Goal: Transaction & Acquisition: Purchase product/service

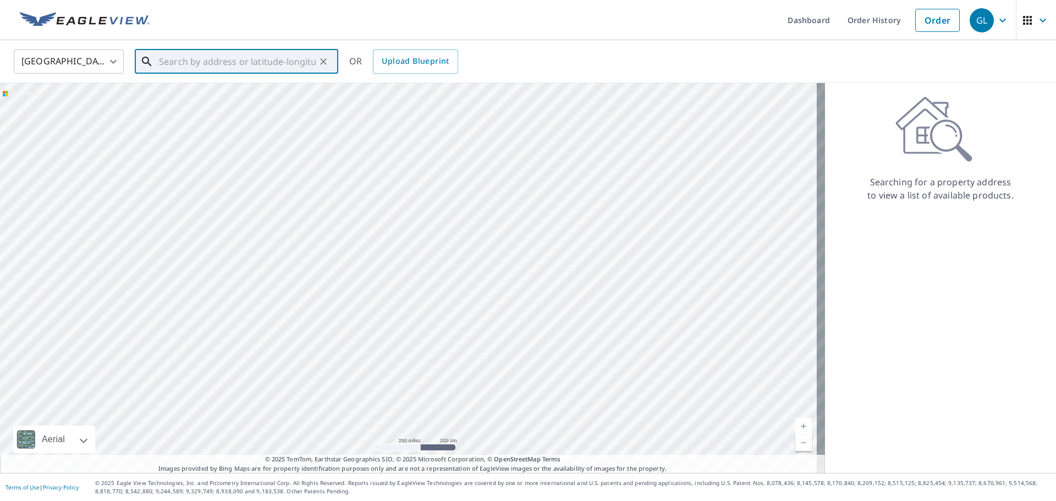
click at [251, 57] on input "text" at bounding box center [237, 61] width 157 height 31
click at [189, 106] on p "[GEOGRAPHIC_DATA], [GEOGRAPHIC_DATA] 56258" at bounding box center [243, 111] width 173 height 22
type input "[STREET_ADDRESS][PERSON_NAME]"
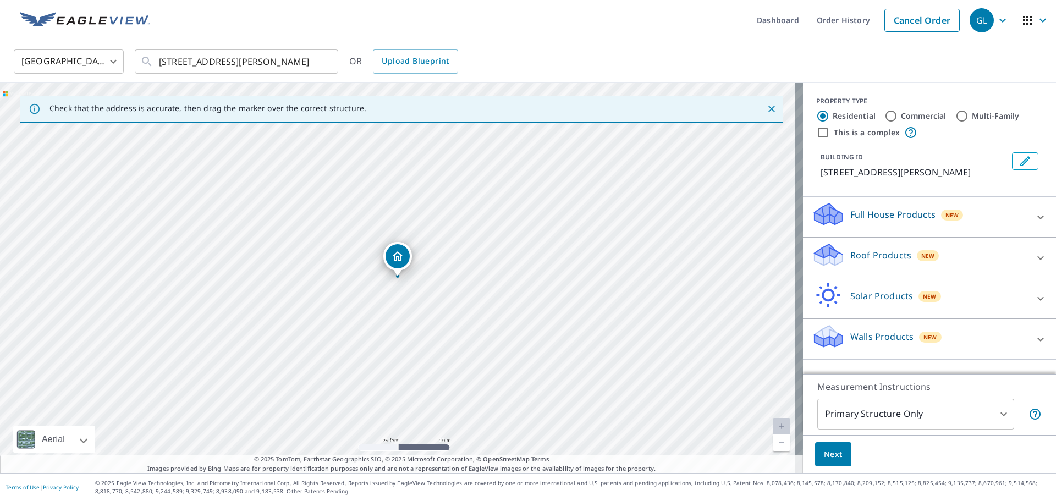
click at [1018, 256] on div "Roof Products New" at bounding box center [920, 257] width 216 height 31
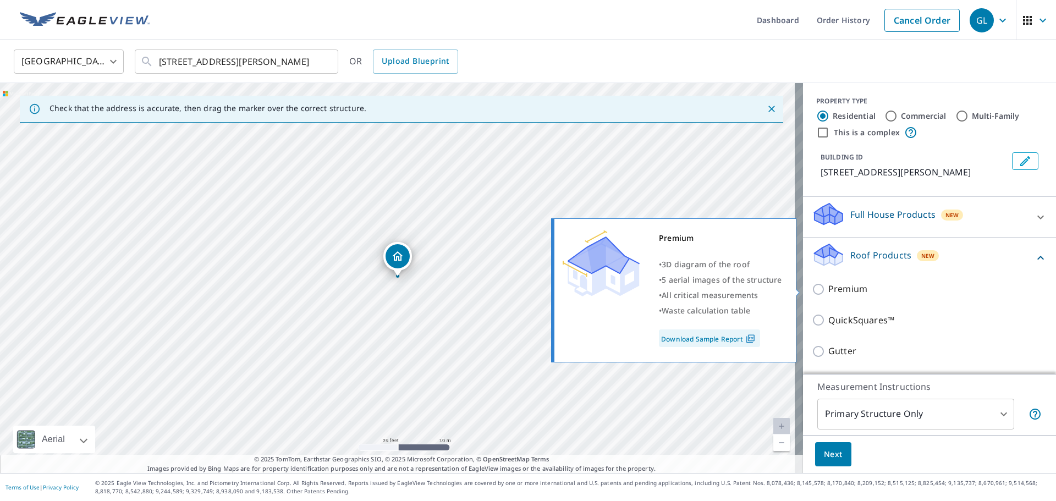
click at [844, 293] on p "Premium" at bounding box center [847, 289] width 39 height 14
click at [828, 293] on input "Premium" at bounding box center [820, 289] width 17 height 13
checkbox input "true"
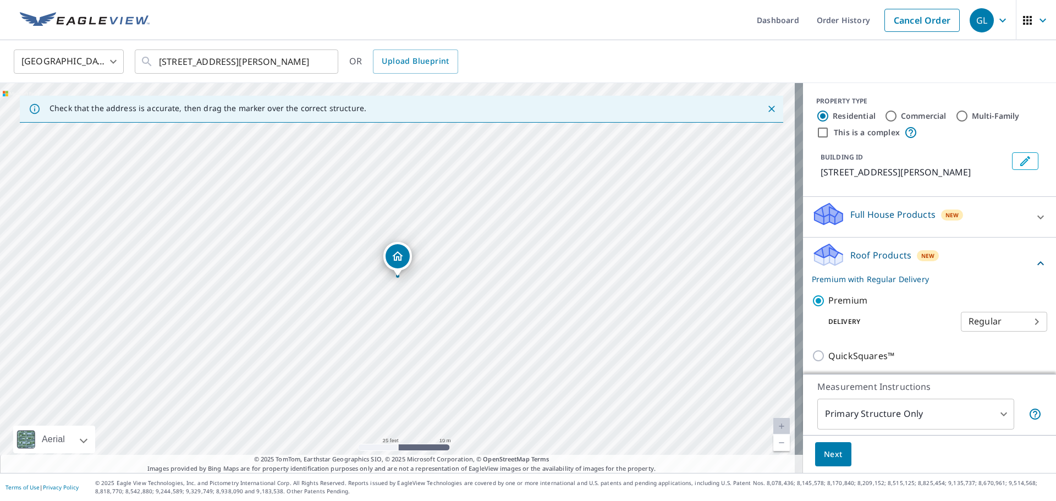
click at [824, 459] on span "Next" at bounding box center [833, 455] width 19 height 14
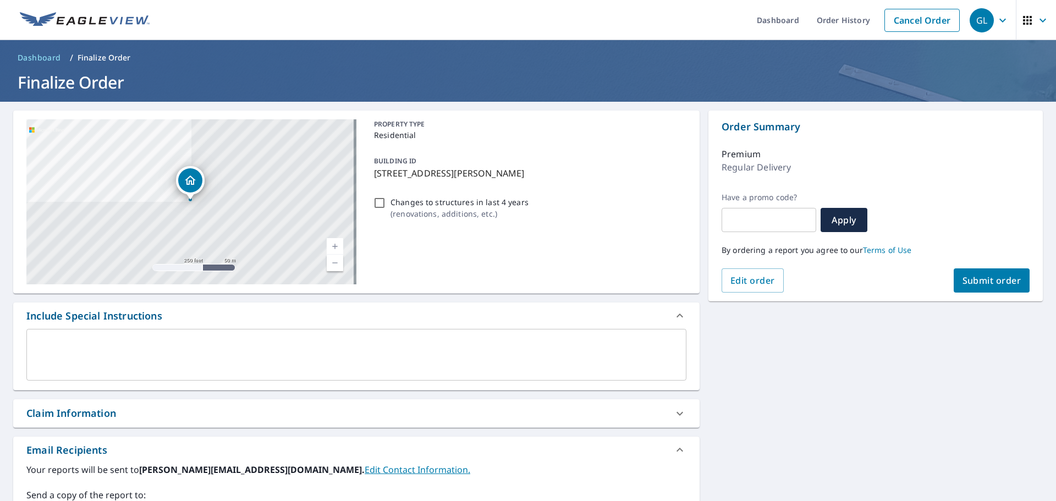
click at [983, 281] on span "Submit order" at bounding box center [992, 280] width 59 height 12
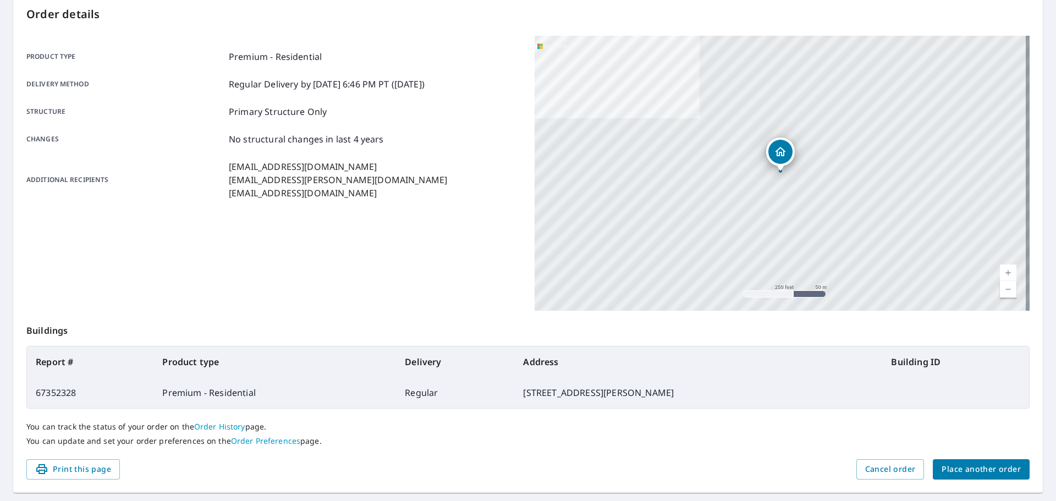
scroll to position [146, 0]
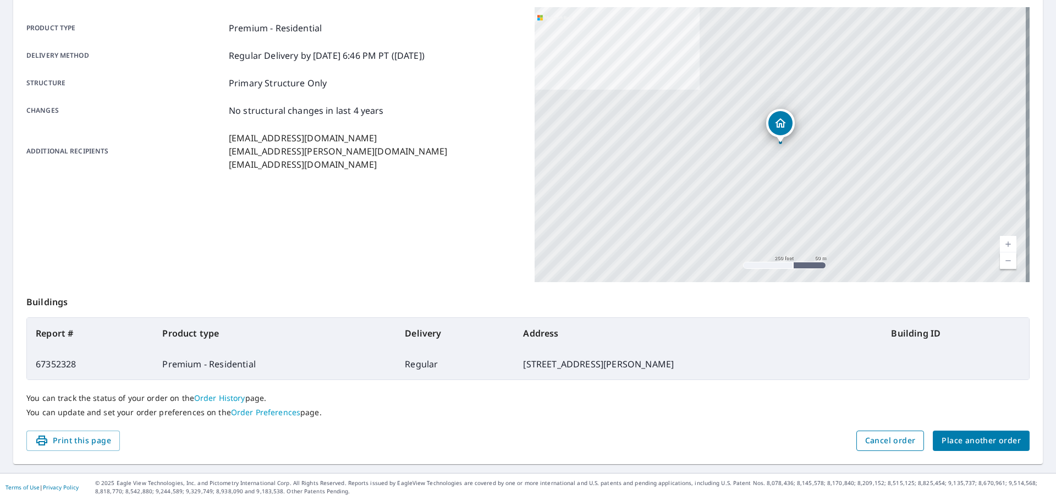
click at [870, 439] on span "Cancel order" at bounding box center [890, 441] width 51 height 14
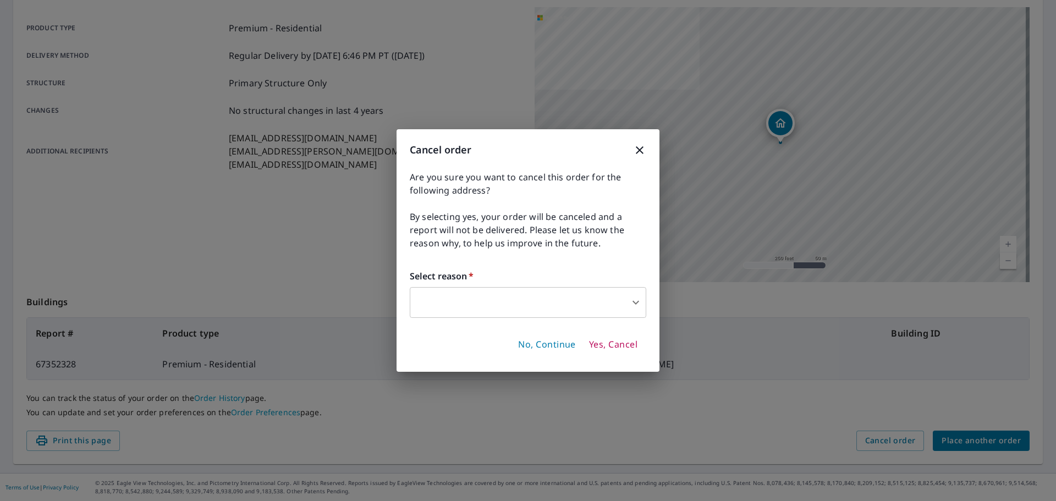
click at [638, 147] on icon "button" at bounding box center [639, 150] width 13 height 13
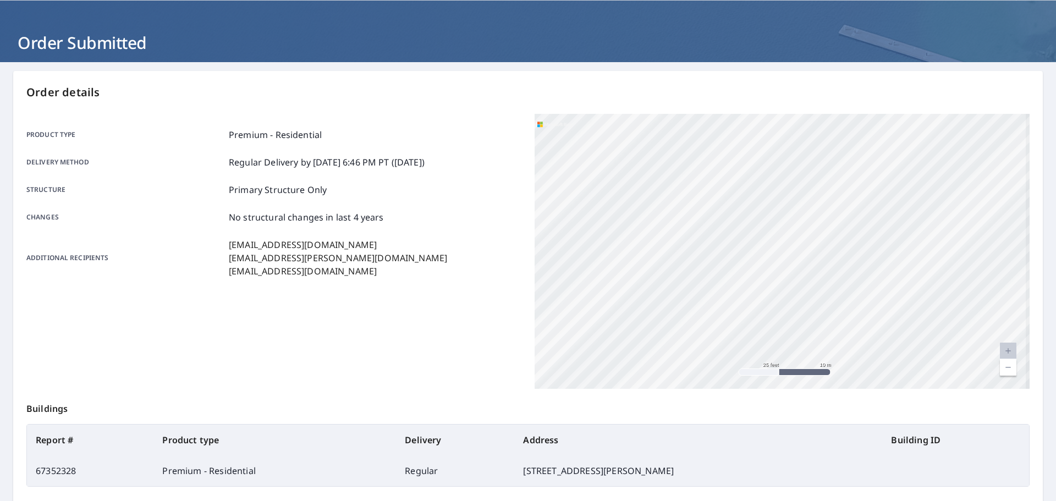
scroll to position [0, 0]
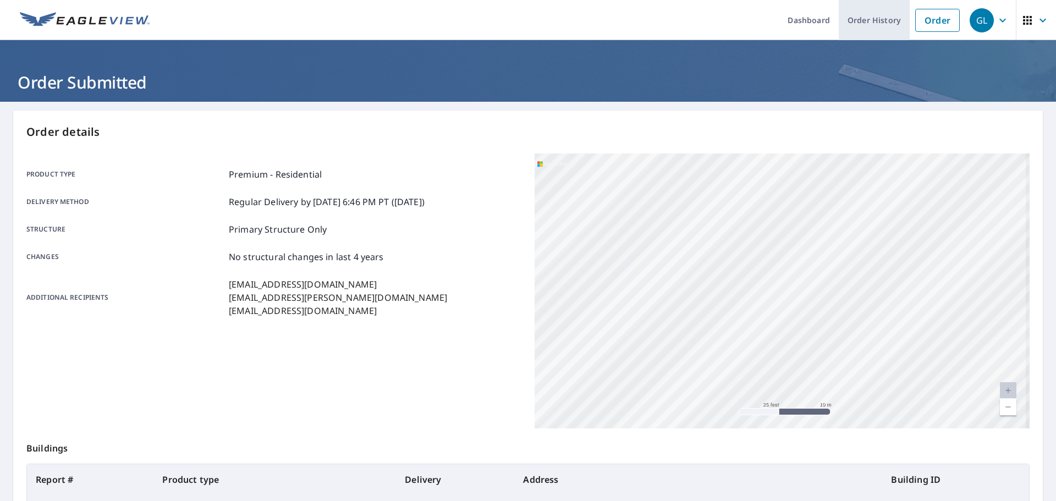
click at [860, 25] on link "Order History" at bounding box center [874, 20] width 71 height 40
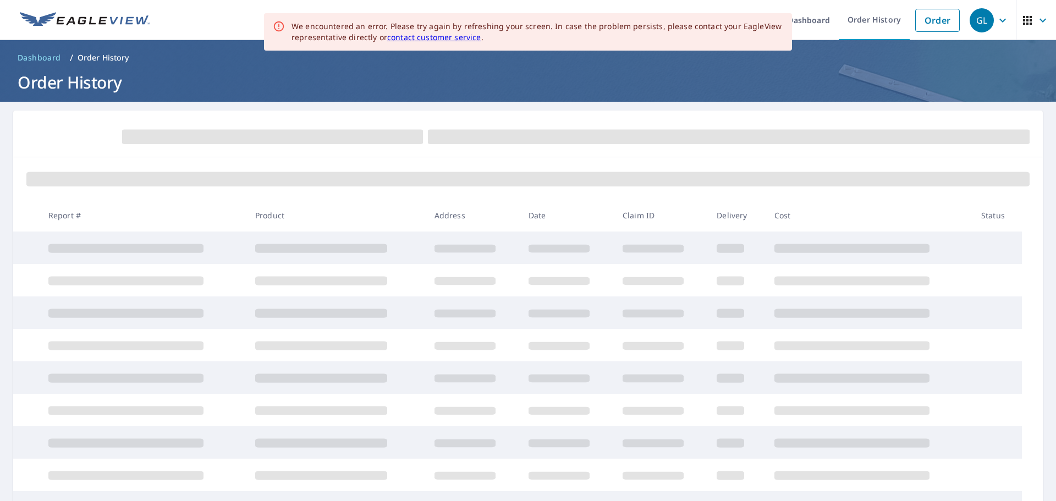
click at [432, 39] on link "contact customer service" at bounding box center [434, 37] width 94 height 10
